Goal: Task Accomplishment & Management: Use online tool/utility

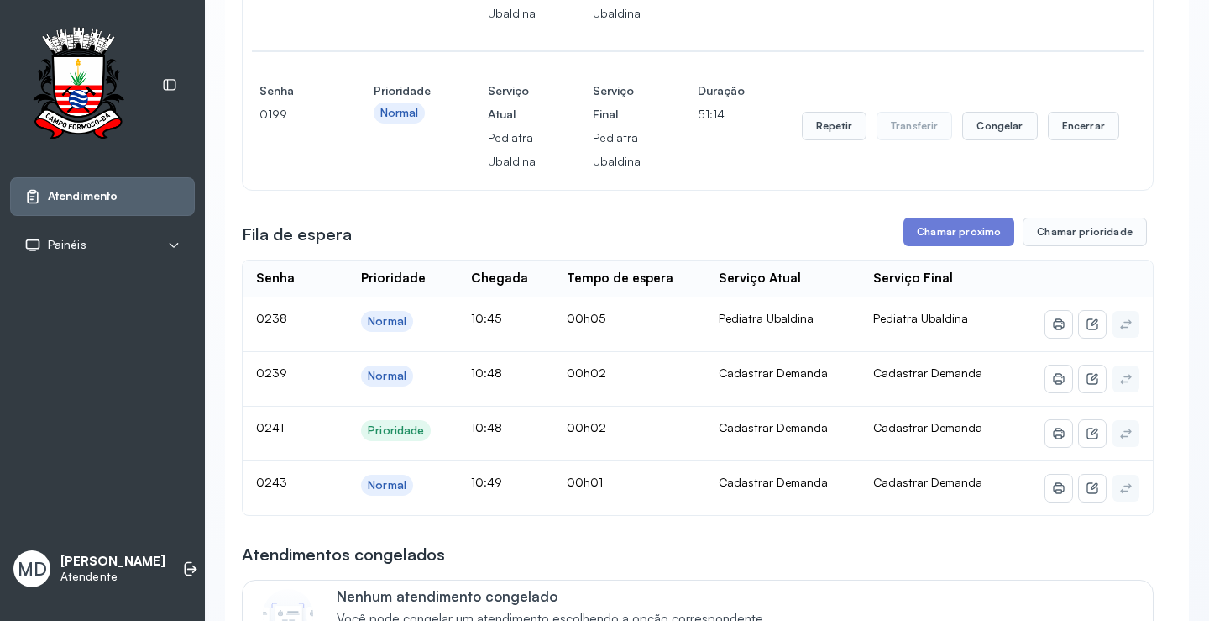
scroll to position [588, 0]
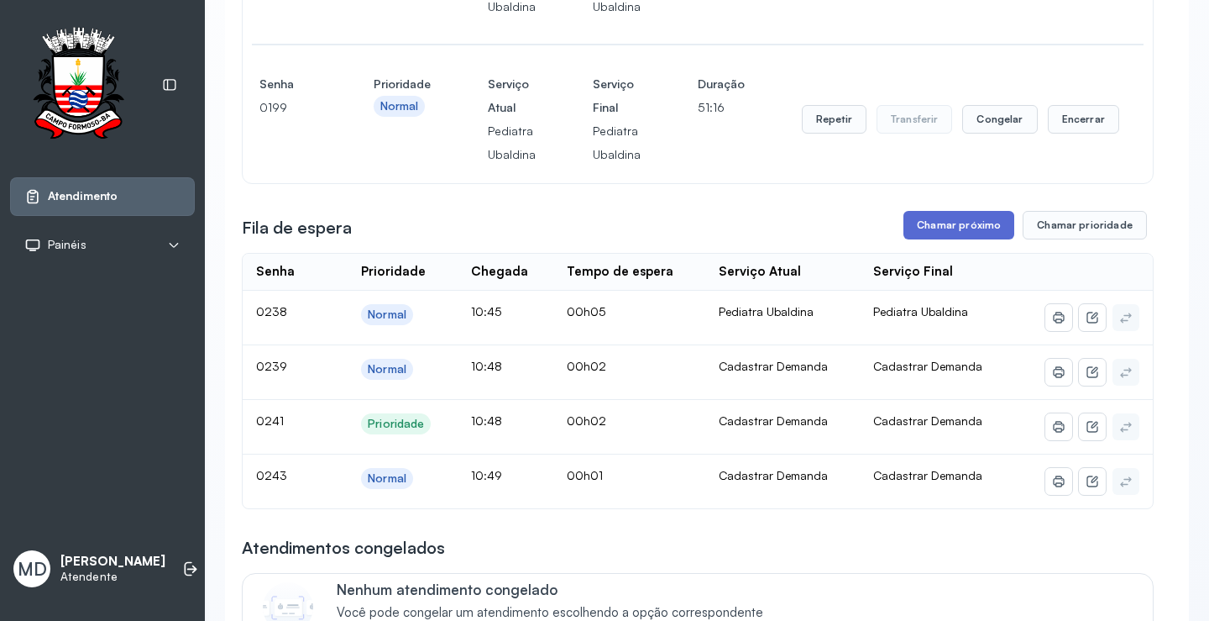
click at [954, 228] on button "Chamar próximo" at bounding box center [959, 225] width 111 height 29
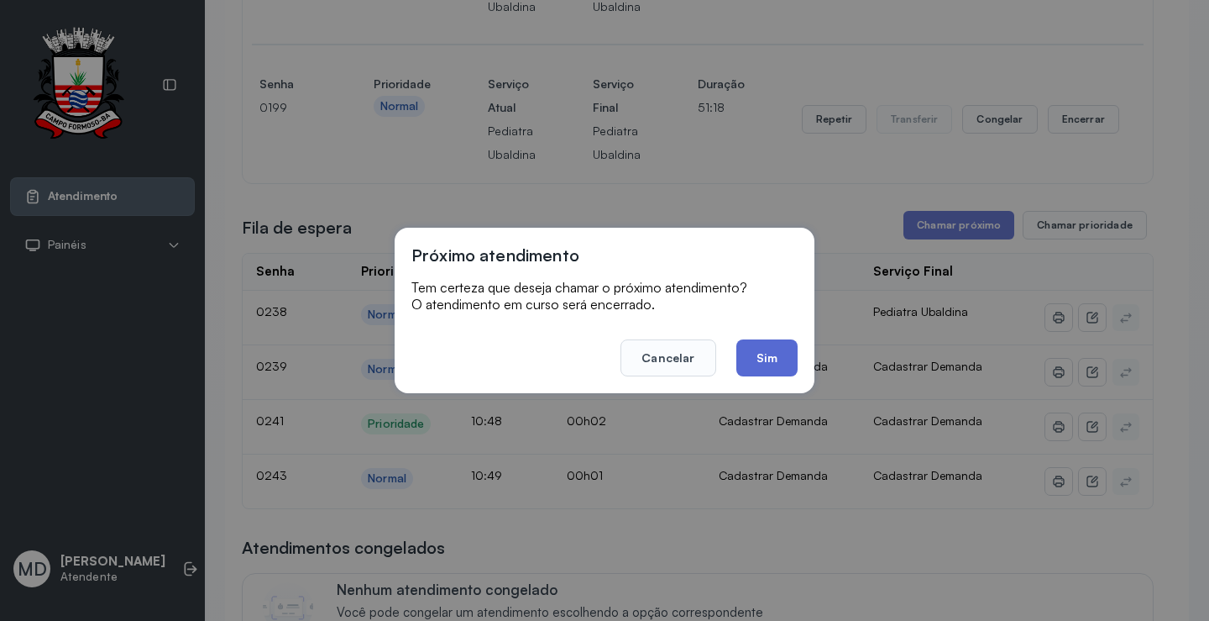
click at [752, 360] on button "Sim" at bounding box center [766, 357] width 61 height 37
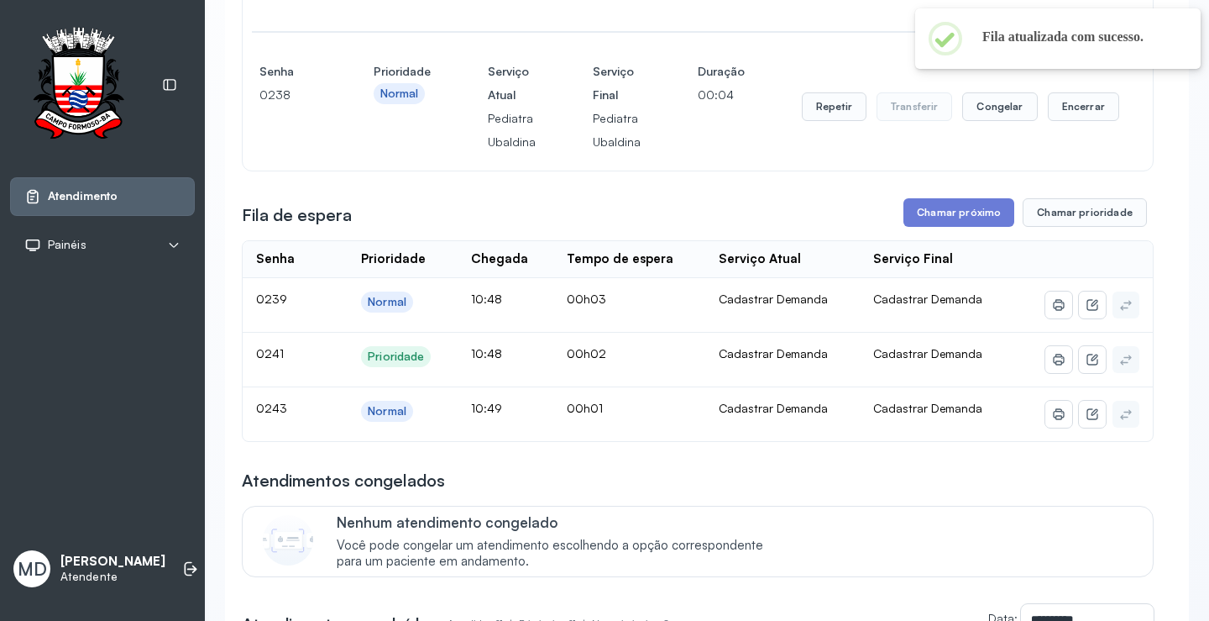
scroll to position [756, 0]
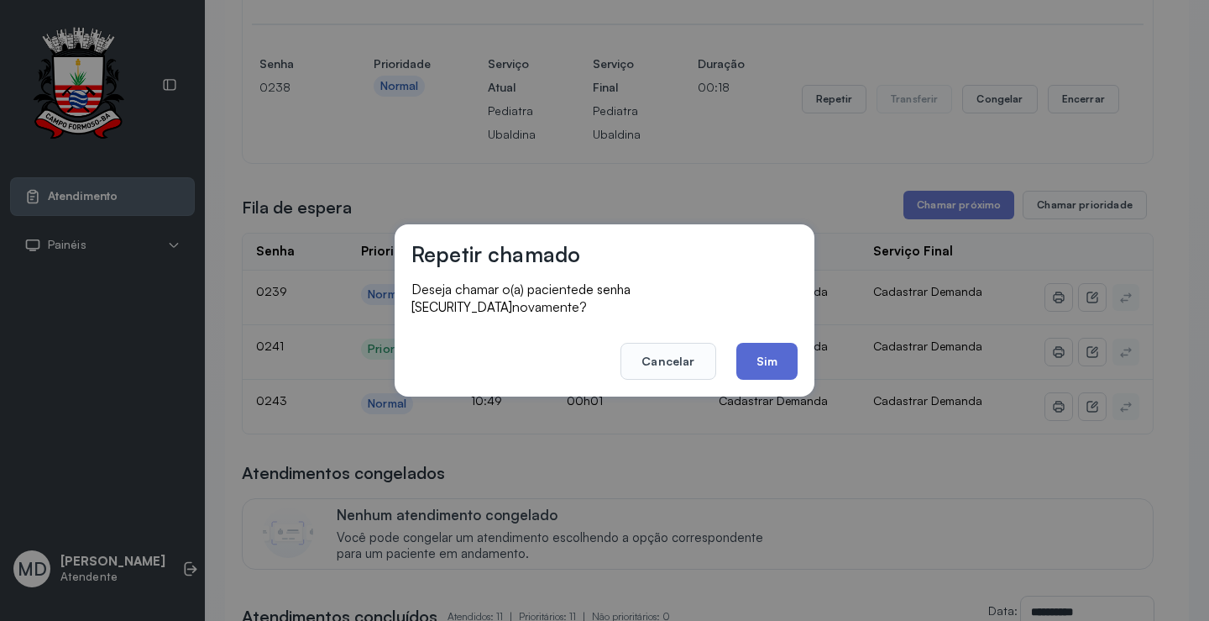
click at [772, 351] on button "Sim" at bounding box center [766, 361] width 61 height 37
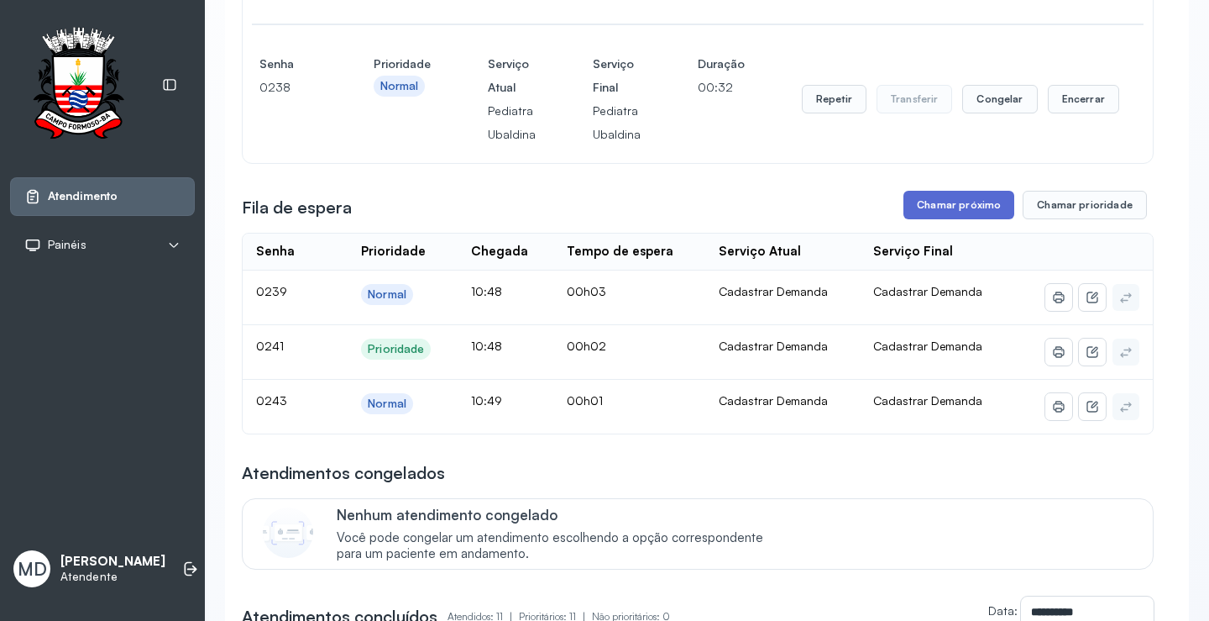
click at [967, 206] on button "Chamar próximo" at bounding box center [959, 205] width 111 height 29
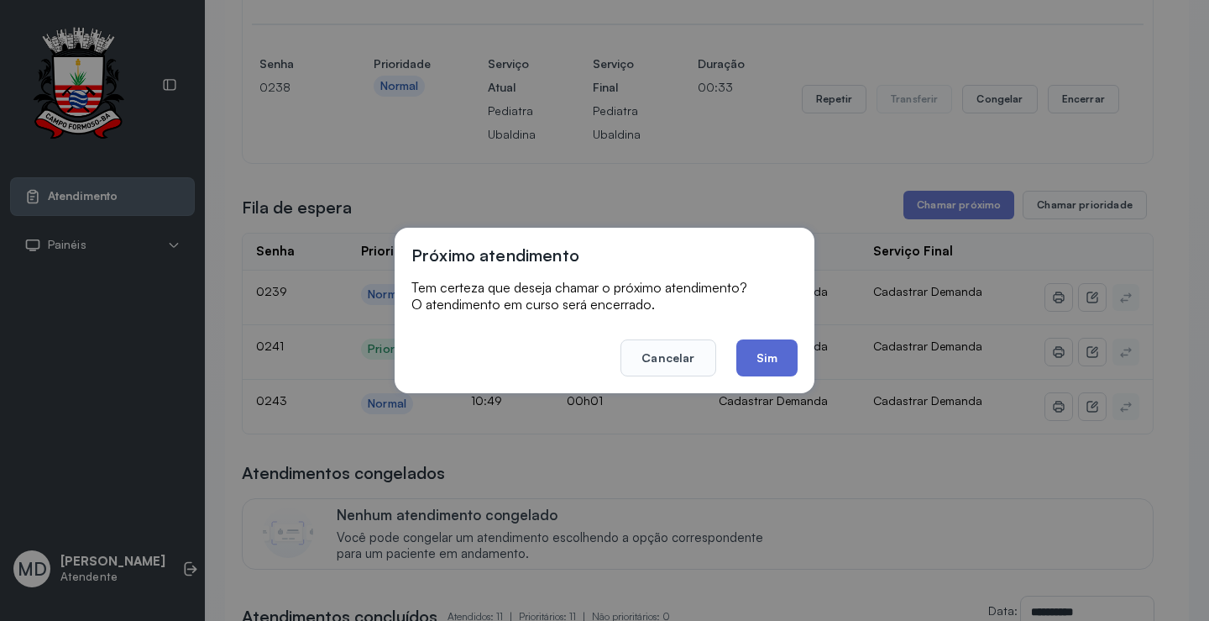
click at [757, 347] on button "Sim" at bounding box center [766, 357] width 61 height 37
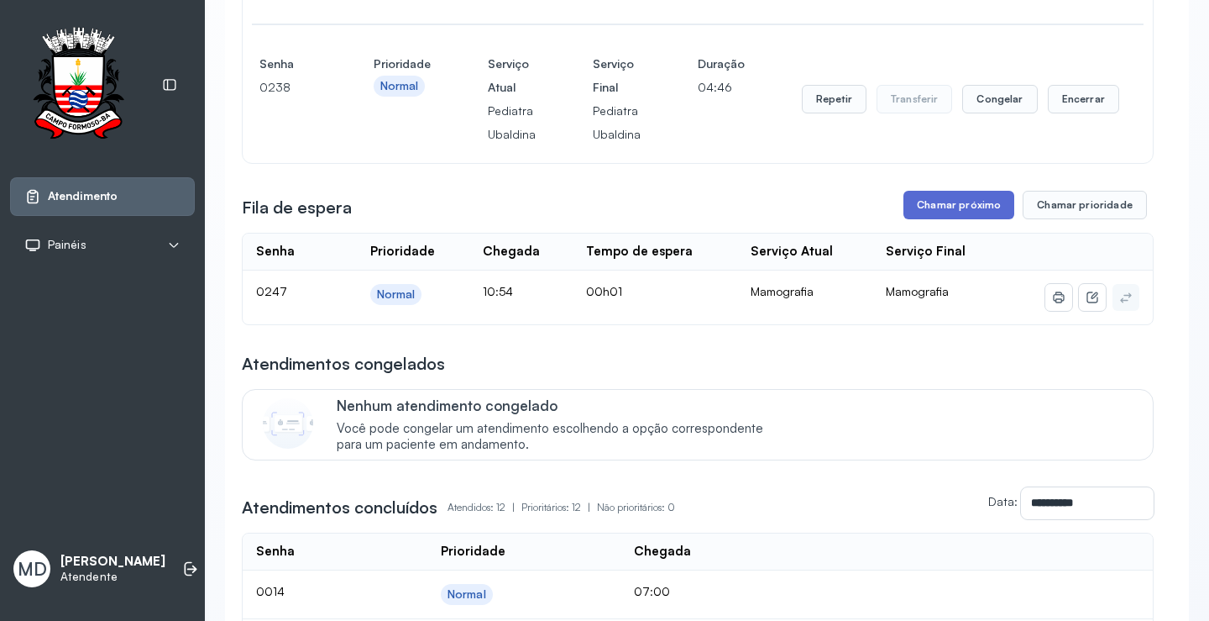
click at [944, 203] on button "Chamar próximo" at bounding box center [959, 205] width 111 height 29
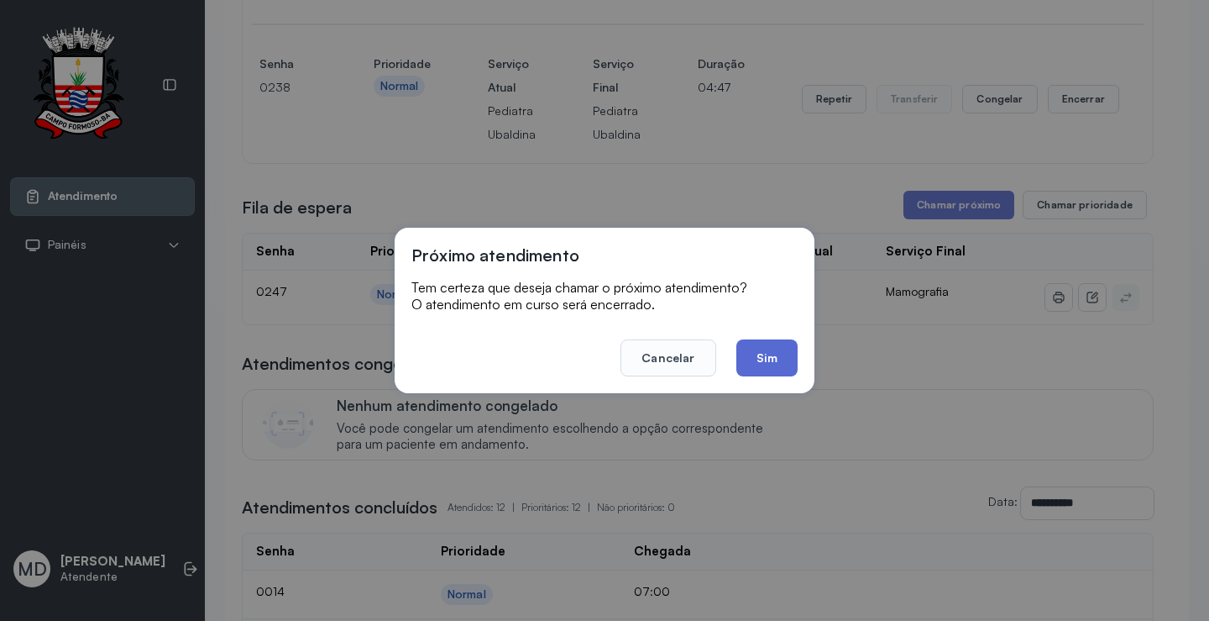
click at [760, 358] on button "Sim" at bounding box center [766, 357] width 61 height 37
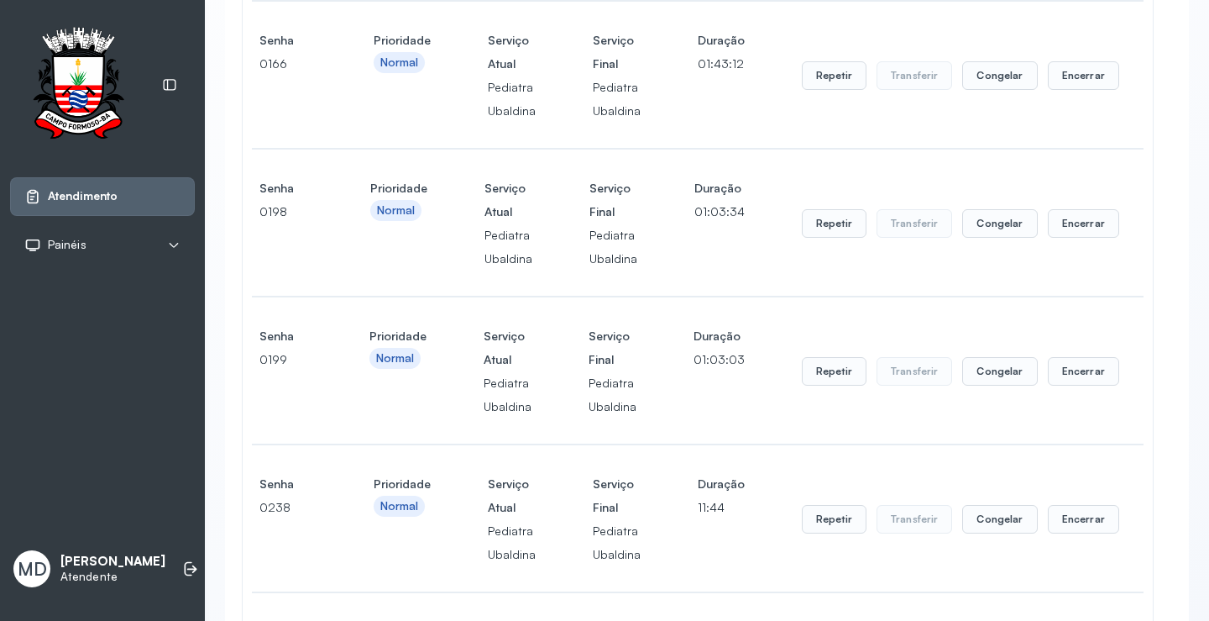
scroll to position [0, 0]
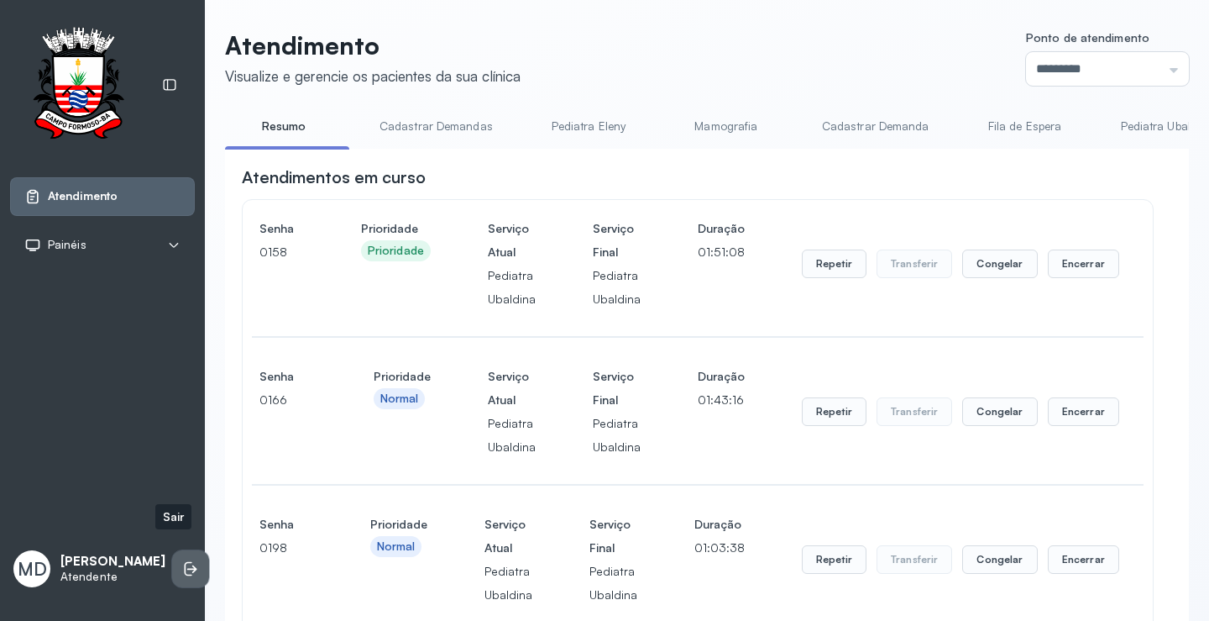
click at [182, 560] on icon at bounding box center [190, 568] width 17 height 17
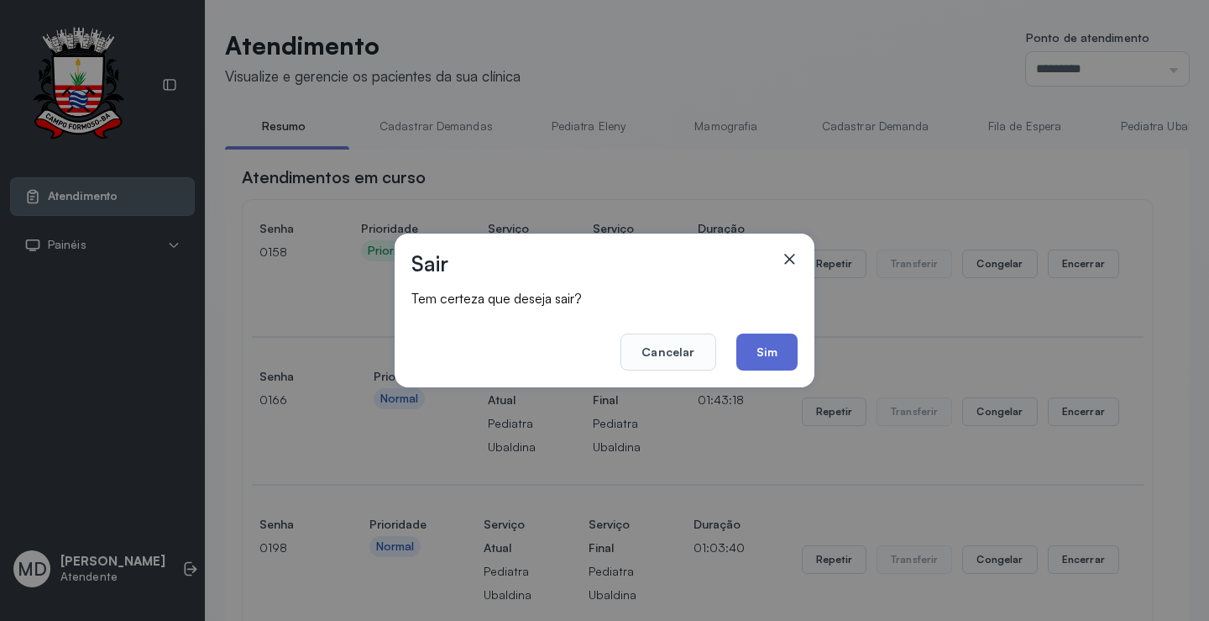
click at [752, 352] on button "Sim" at bounding box center [766, 351] width 61 height 37
